Goal: Navigation & Orientation: Find specific page/section

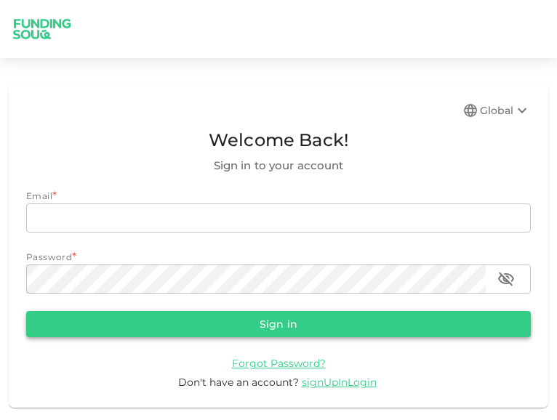
type input "[EMAIL_ADDRESS][DOMAIN_NAME]"
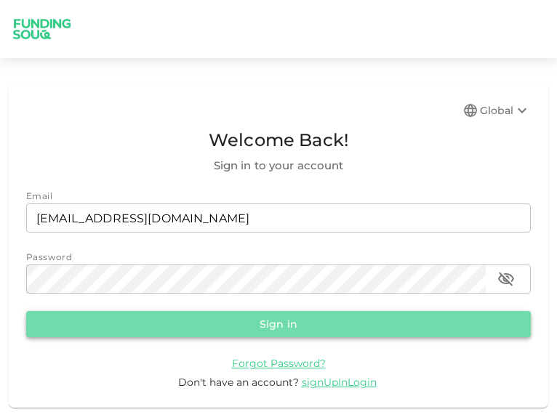
click at [293, 334] on button "Sign in" at bounding box center [278, 324] width 505 height 26
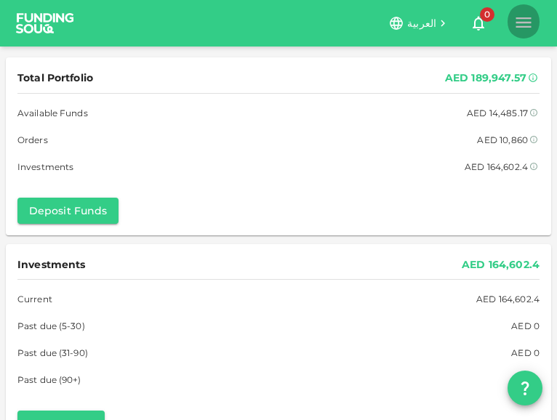
click at [521, 32] on icon "button" at bounding box center [524, 22] width 20 height 20
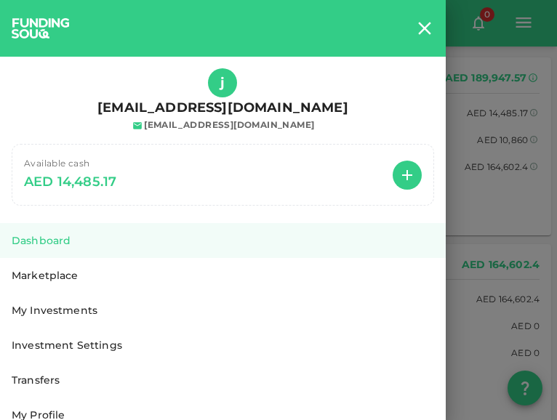
click at [60, 271] on div "Marketplace" at bounding box center [223, 275] width 423 height 15
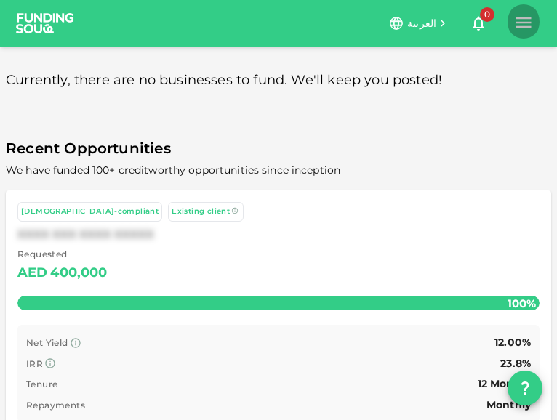
click at [525, 34] on button "button" at bounding box center [524, 22] width 32 height 38
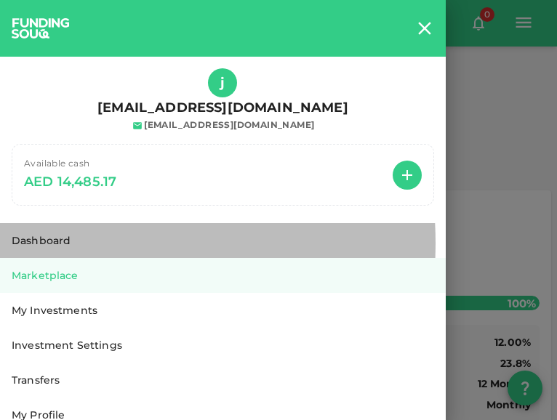
click at [48, 243] on div "Dashboard" at bounding box center [223, 241] width 423 height 15
